Goal: Information Seeking & Learning: Learn about a topic

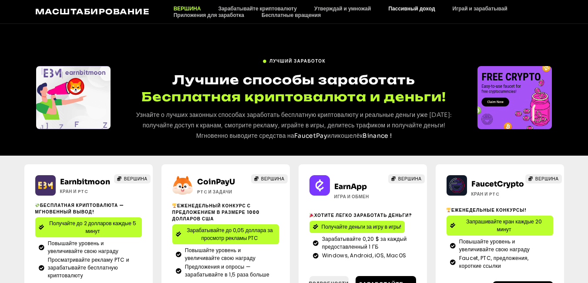
click at [361, 71] on h1 "Лучшие способы заработать Бесплатная криптовалюта и деньги!" at bounding box center [294, 88] width 334 height 34
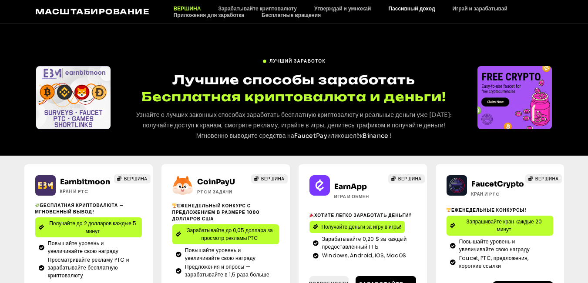
click at [416, 10] on font "Пассивный доход" at bounding box center [411, 8] width 47 height 7
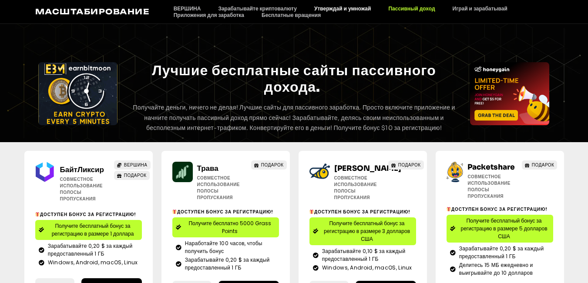
click at [348, 9] on font "Утверждай и умножай" at bounding box center [342, 8] width 57 height 7
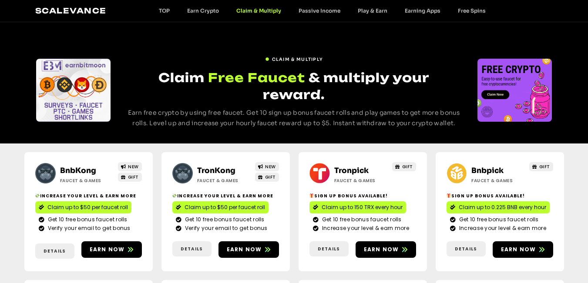
click at [200, 12] on ul "TOP Earn Crypto Claim & Multiply Passive Income Play & Earn Earning Apps Free S…" at bounding box center [322, 10] width 344 height 7
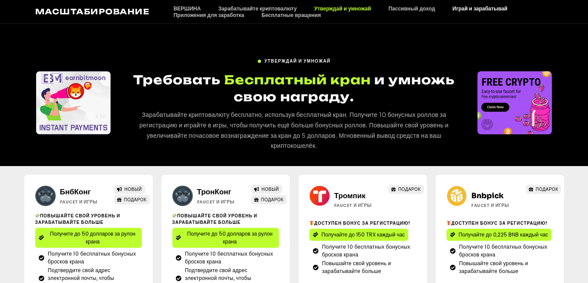
click at [476, 10] on font "Играй и зарабатывай" at bounding box center [479, 8] width 55 height 7
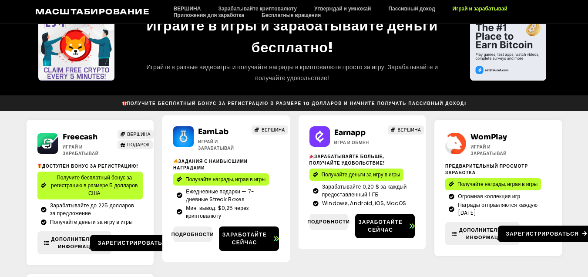
scroll to position [43, 0]
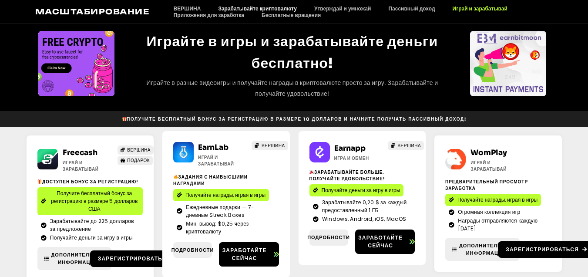
click at [243, 7] on font "Зарабатывайте криптовалюту" at bounding box center [257, 8] width 79 height 7
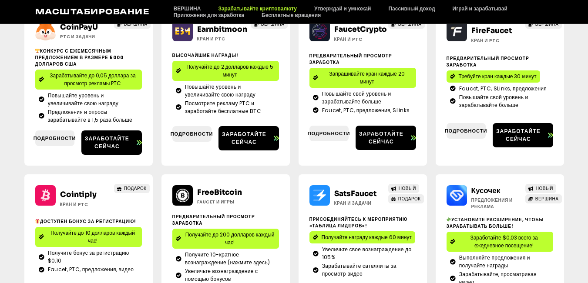
scroll to position [174, 0]
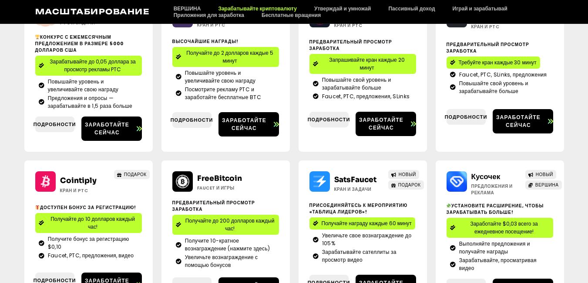
click at [230, 56] on font "Получайте до 2 долларов каждые 5 минут" at bounding box center [229, 56] width 87 height 15
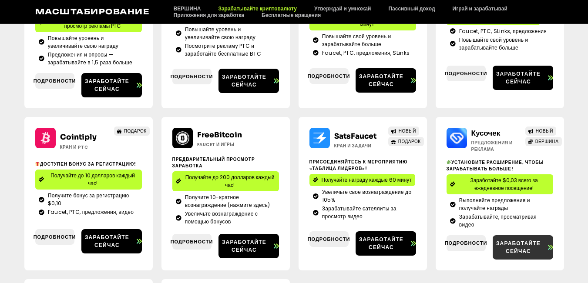
click at [528, 244] on font "Заработайте сейчас" at bounding box center [518, 247] width 44 height 15
